Goal: Task Accomplishment & Management: Use online tool/utility

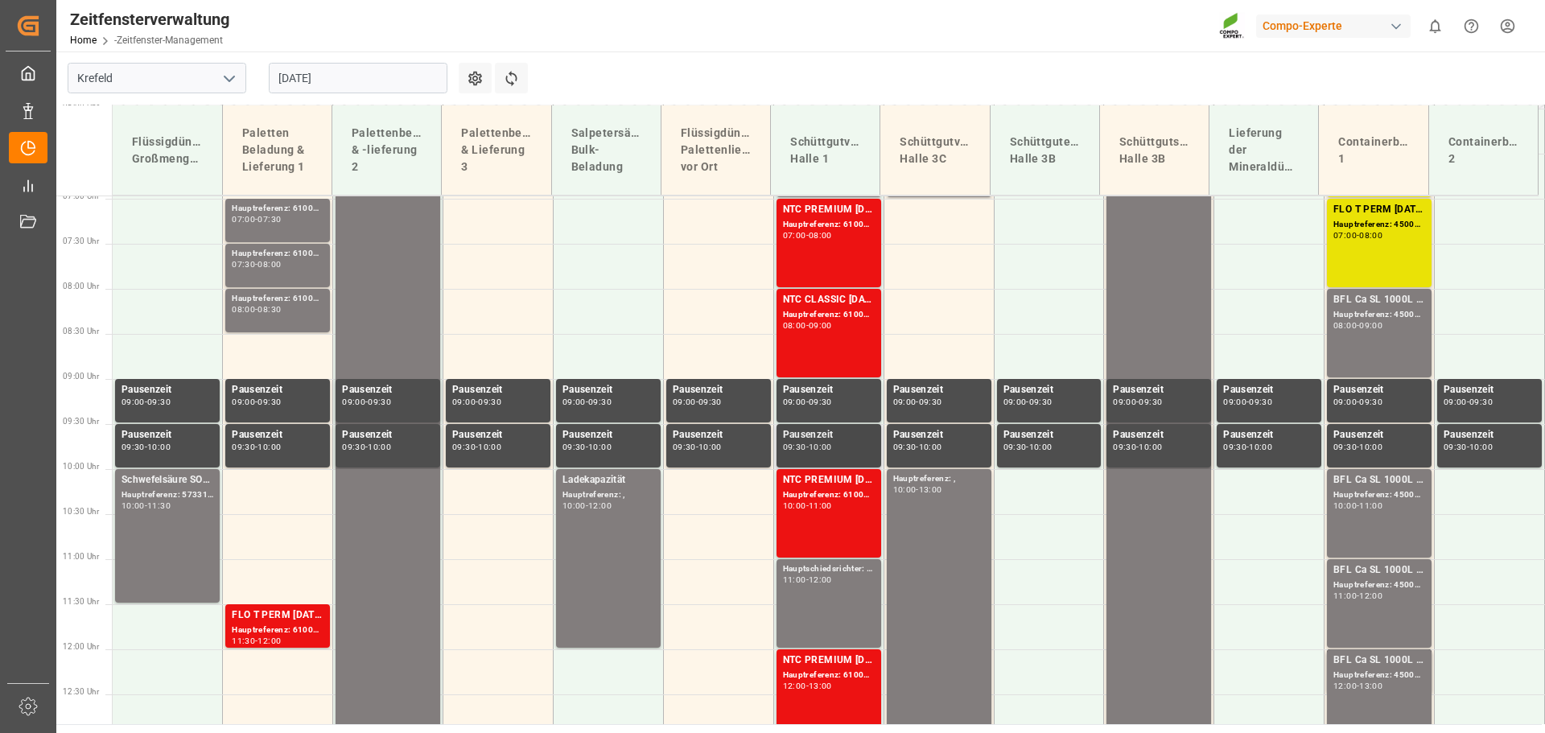
scroll to position [439, 0]
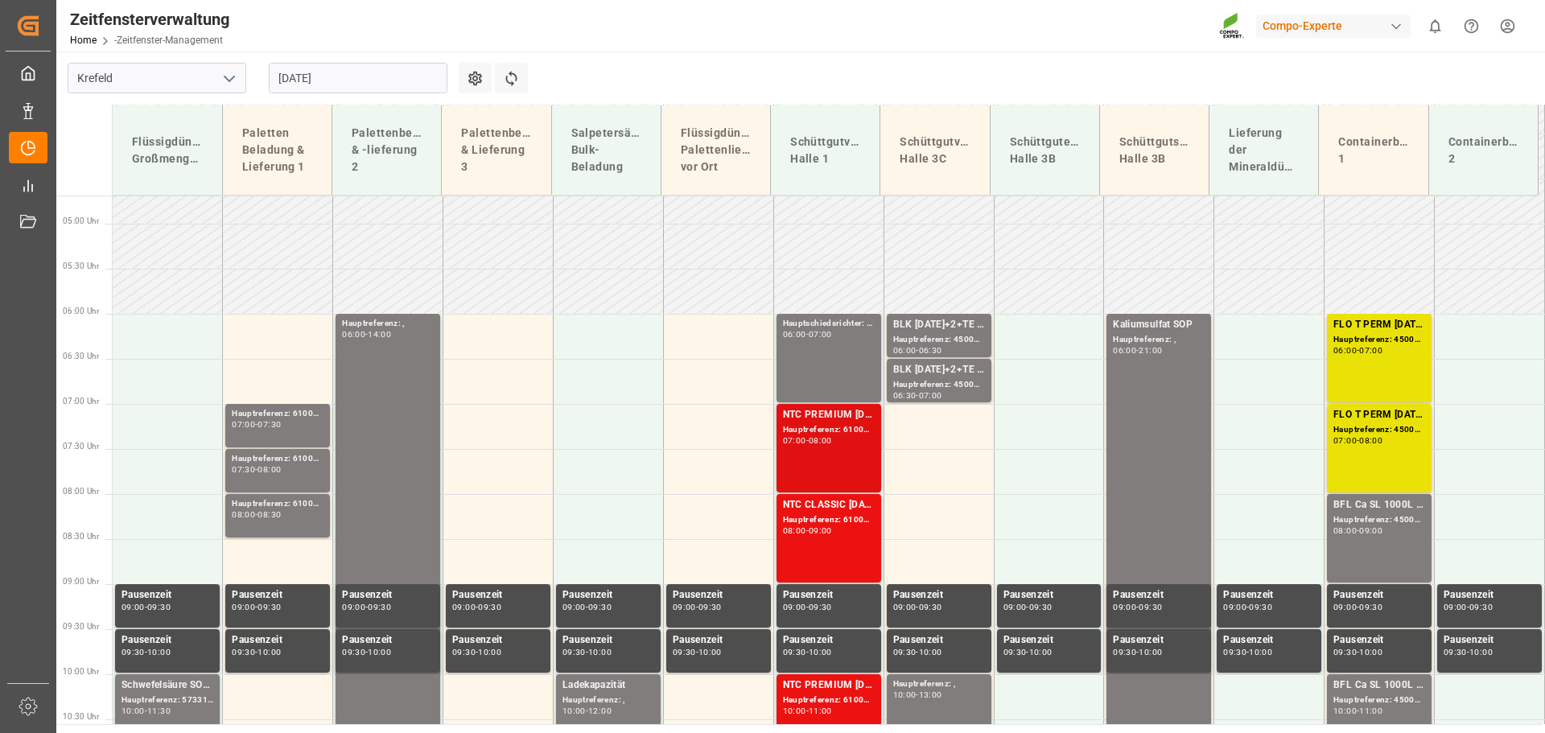
click at [832, 431] on font "Hauptreferenz: 6100001198, 2000001002;" at bounding box center [867, 429] width 169 height 9
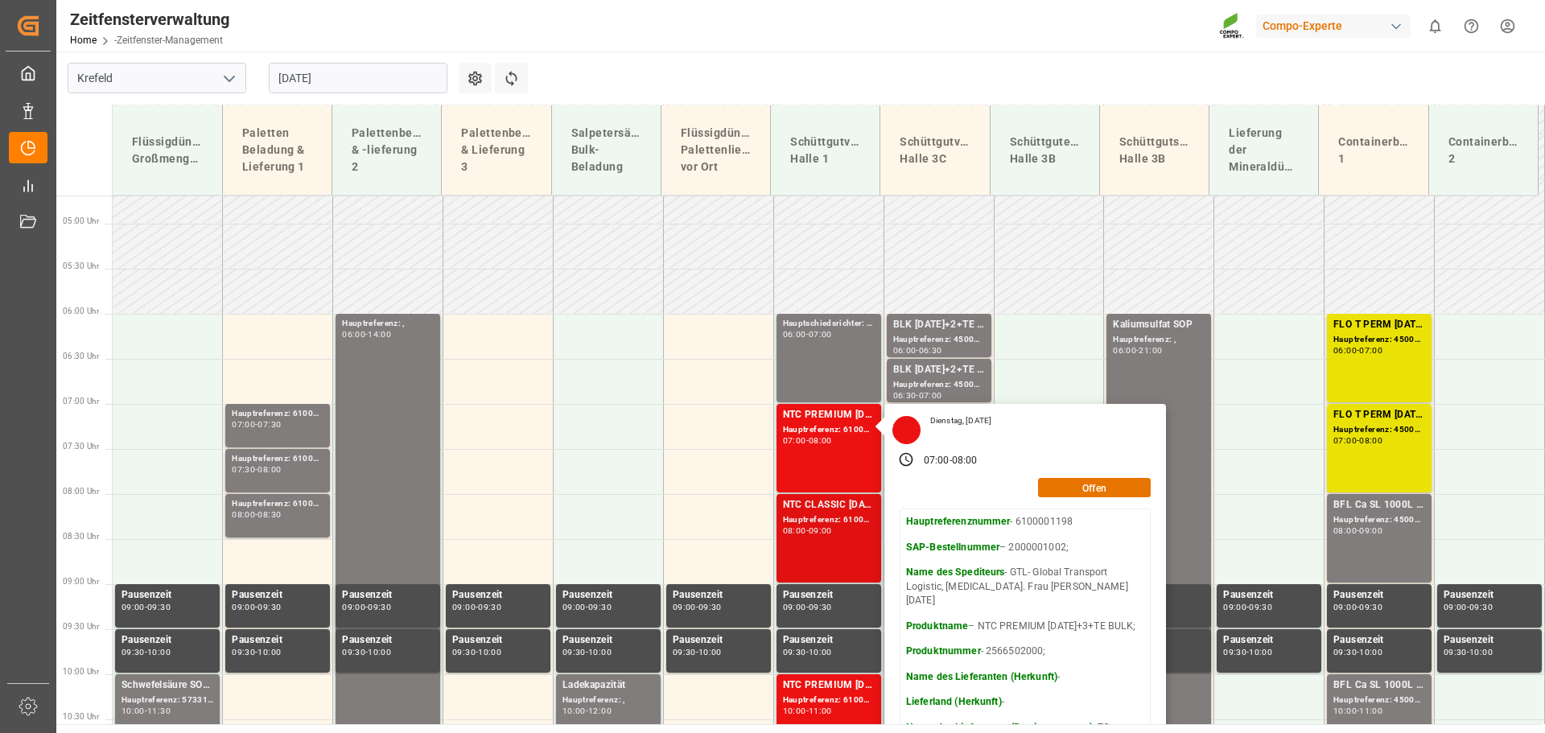
scroll to position [600, 0]
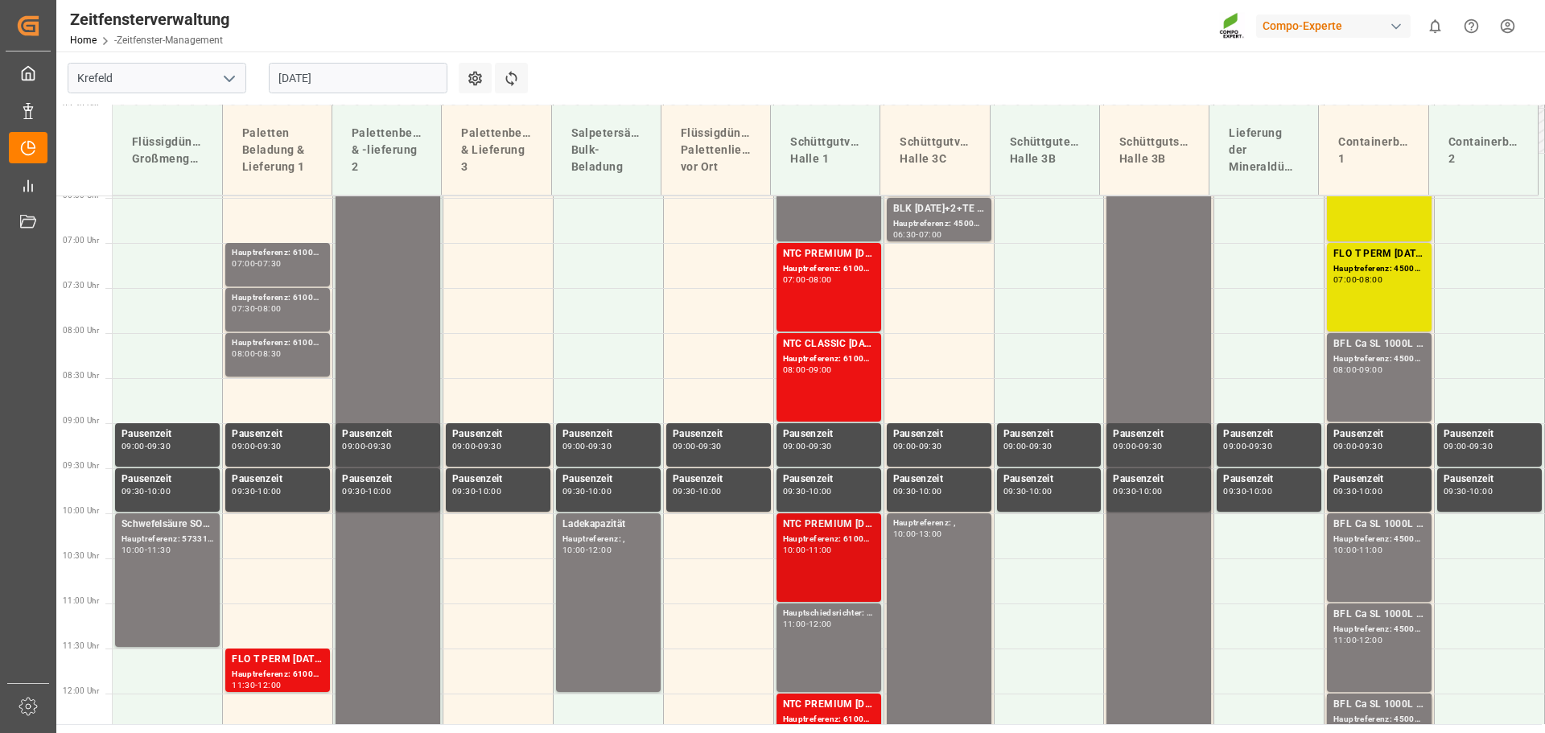
click at [837, 539] on font "Hauptreferenz: 6100001283, 2000001116;" at bounding box center [867, 538] width 169 height 9
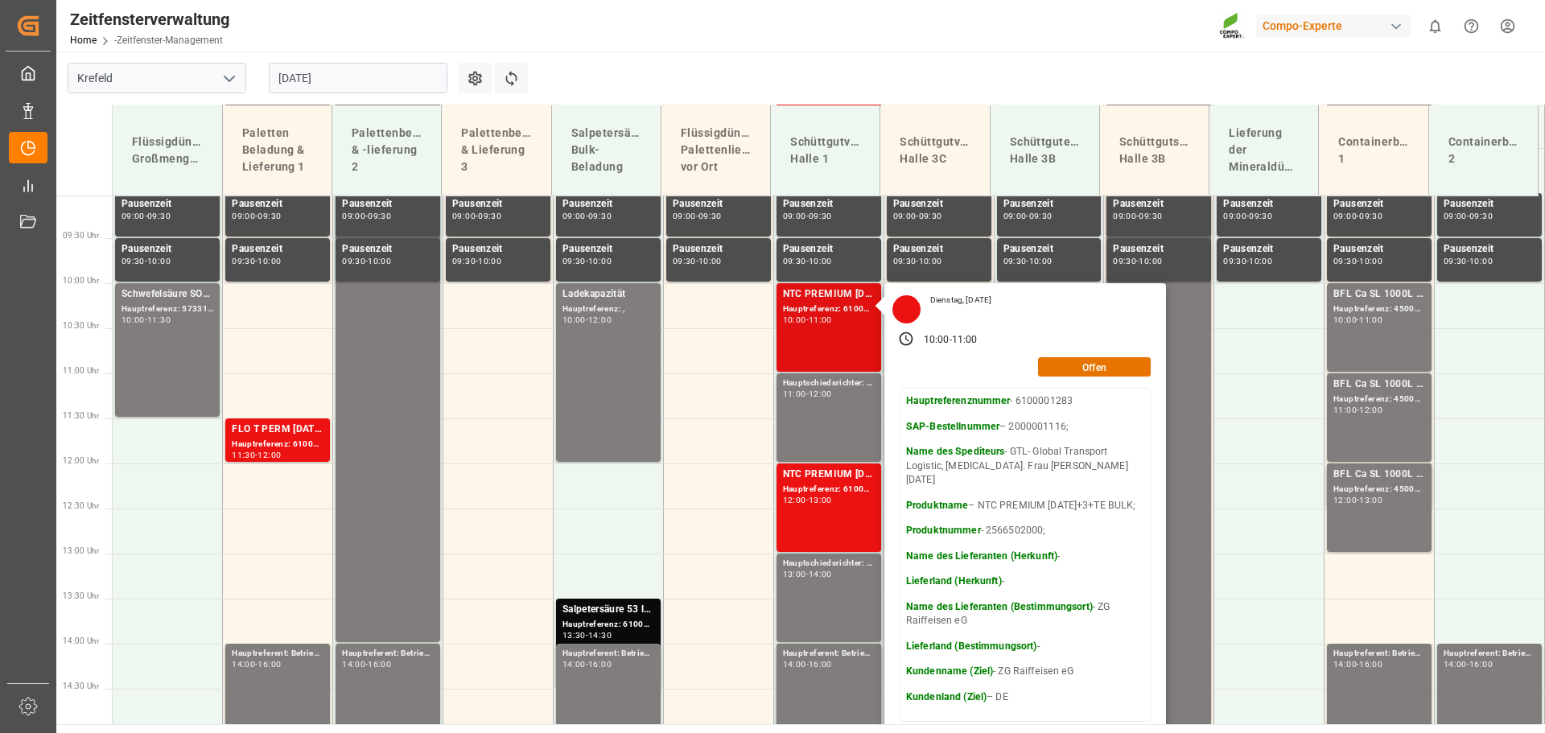
scroll to position [922, 0]
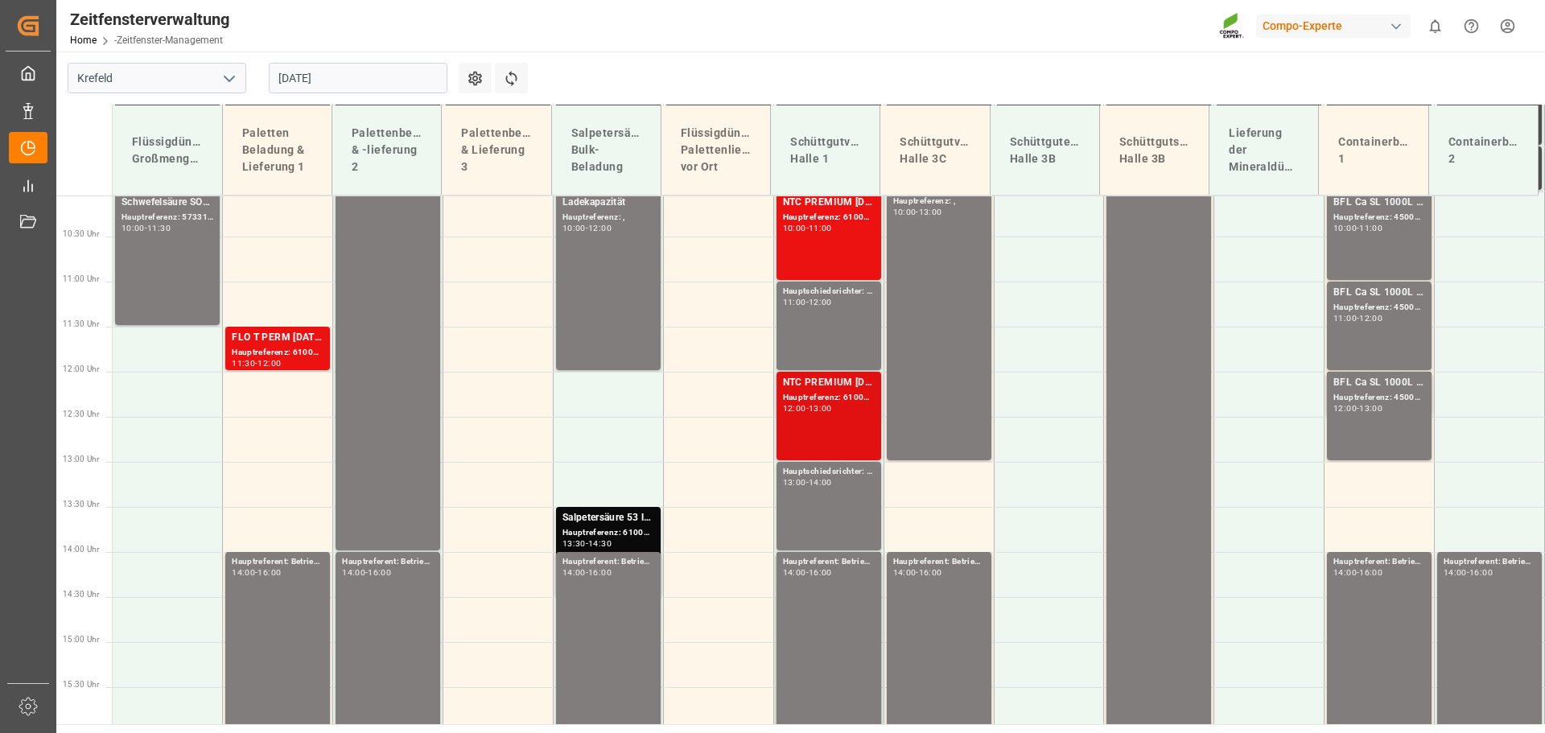
click at [841, 393] on font "Hauptreferenz: 6100001284, 2000001116;" at bounding box center [867, 397] width 169 height 9
